Goal: Use online tool/utility: Utilize a website feature to perform a specific function

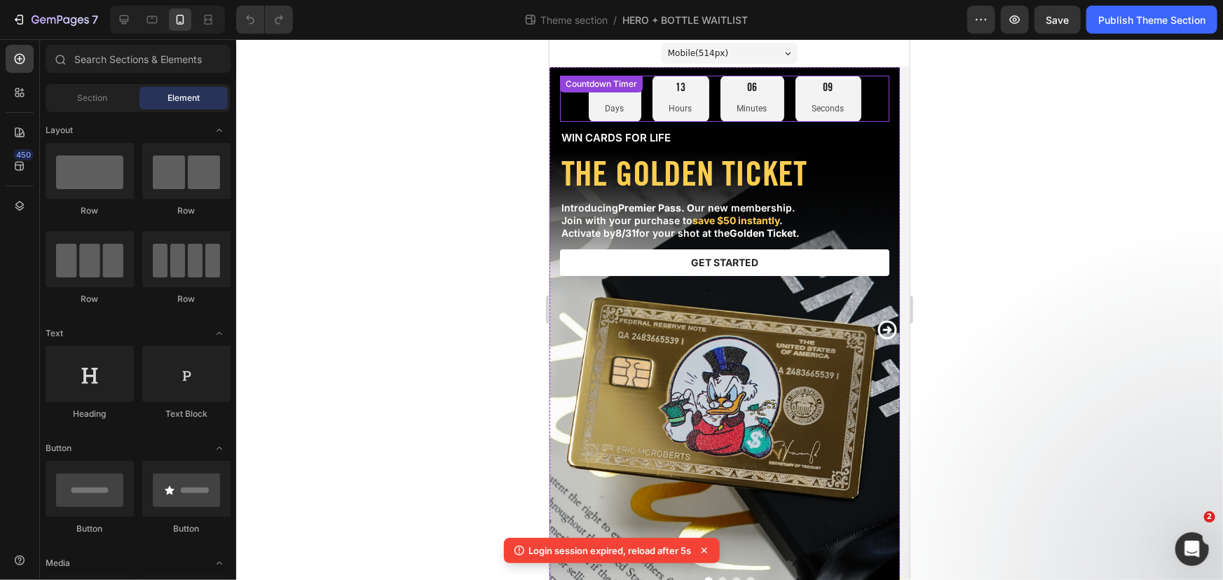
click at [646, 96] on div "04 Days 13 Hours 06 Minutes 09 Seconds Countdown Timer" at bounding box center [723, 98] width 329 height 46
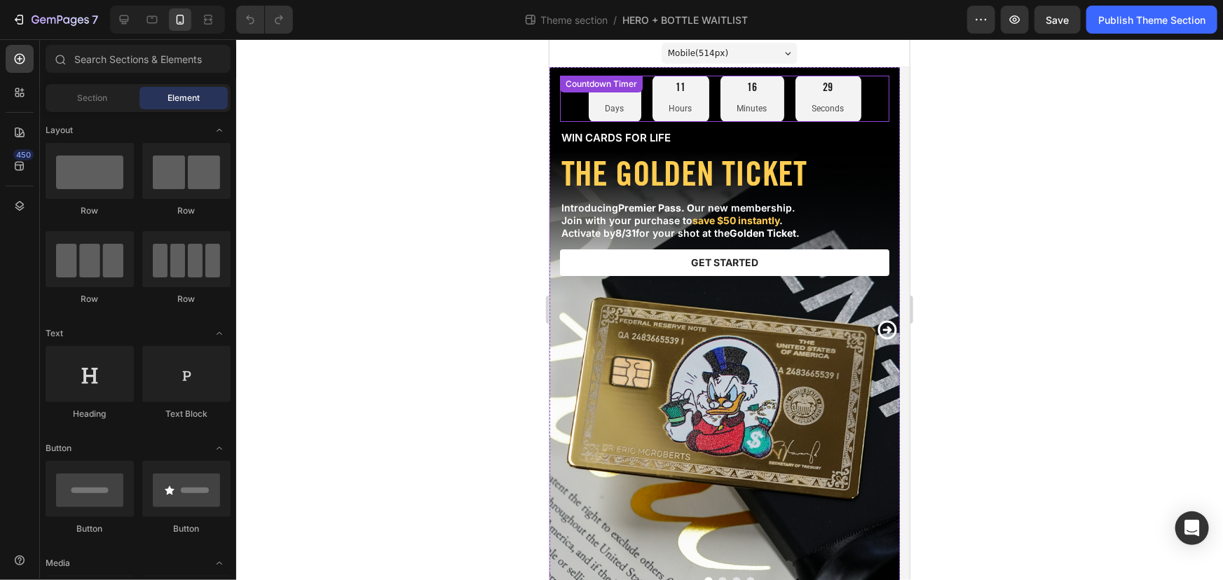
click at [714, 104] on div "04 Days 11 Hours 16 Minutes 29 Seconds" at bounding box center [724, 98] width 273 height 46
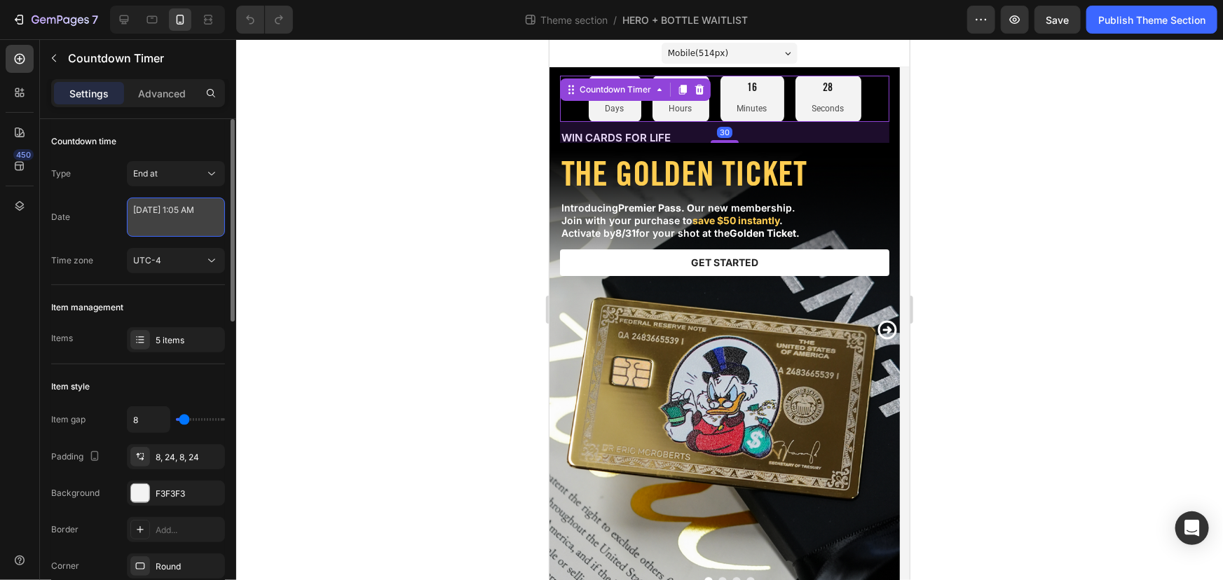
click at [193, 222] on textarea "[DATE] 1:05 AM" at bounding box center [176, 217] width 98 height 39
select select "1"
select select "5"
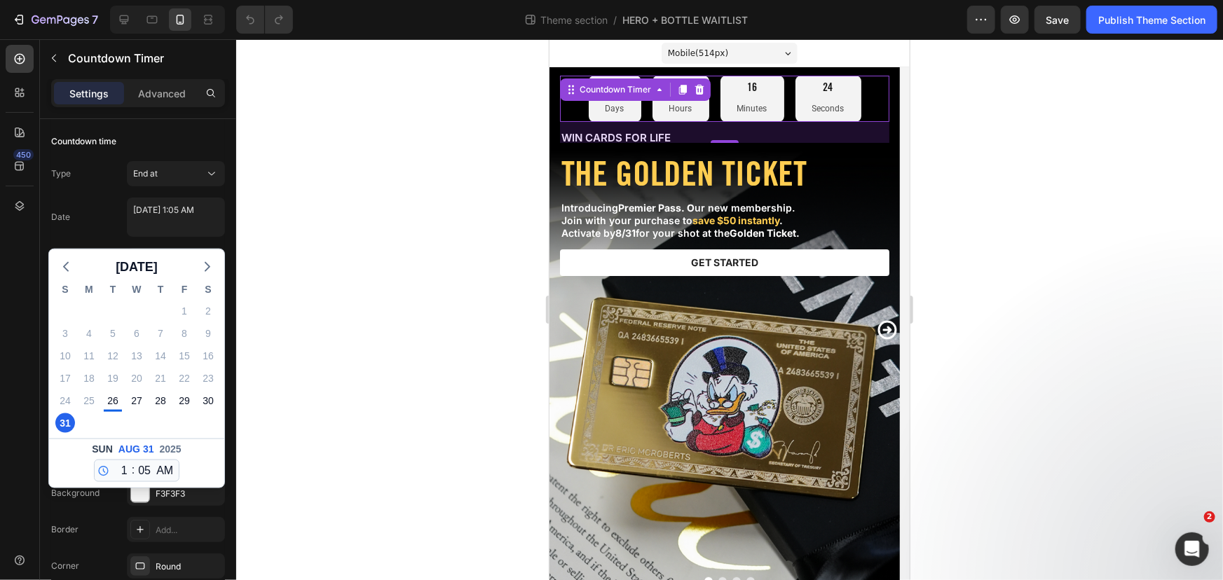
click at [272, 274] on div at bounding box center [729, 309] width 987 height 541
